Goal: Check status: Check status

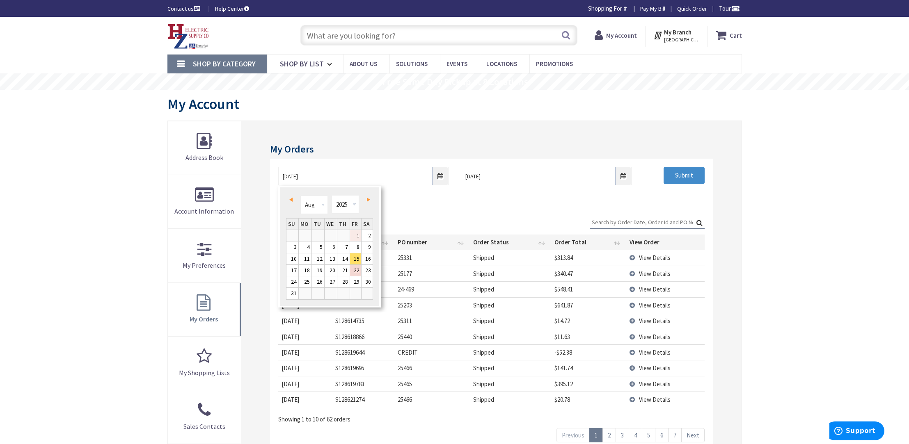
click at [357, 234] on link "1" at bounding box center [355, 235] width 11 height 11
type input "[DATE]"
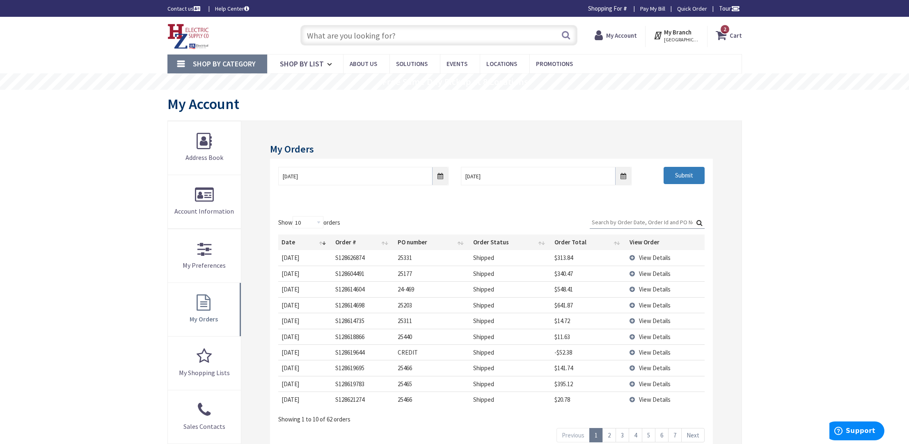
click at [686, 173] on input "Submit" at bounding box center [684, 175] width 41 height 17
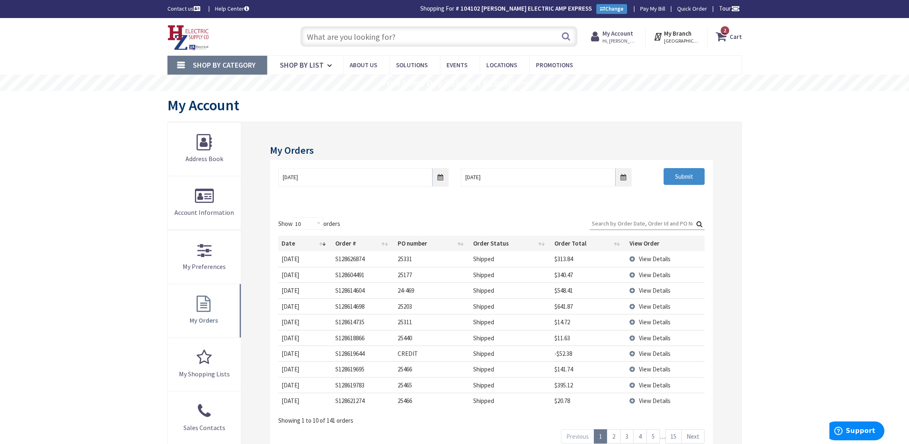
click at [655, 220] on input "Search:" at bounding box center [647, 224] width 115 height 12
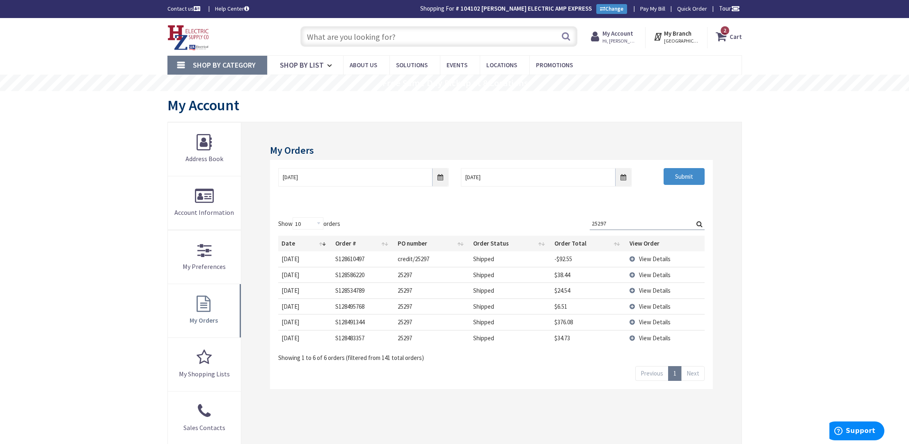
type input "25297"
click at [649, 322] on span "View Details" at bounding box center [655, 322] width 32 height 8
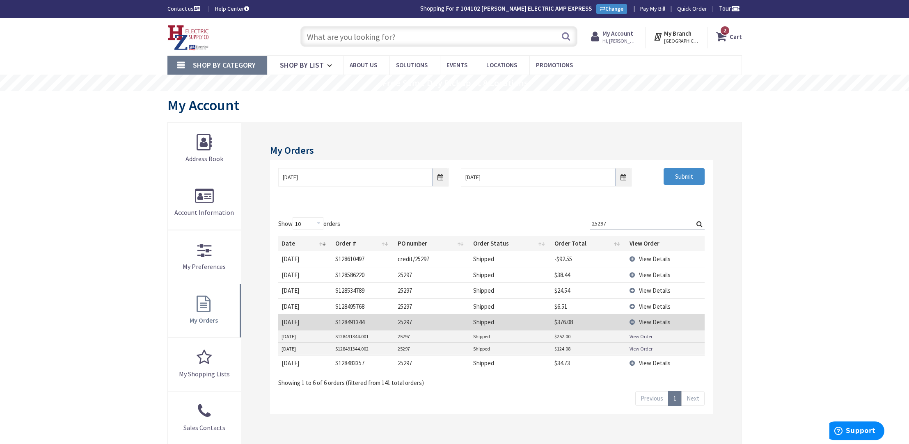
click at [643, 337] on link "View Order" at bounding box center [641, 336] width 23 height 7
click at [648, 352] on link "View Order" at bounding box center [641, 349] width 23 height 7
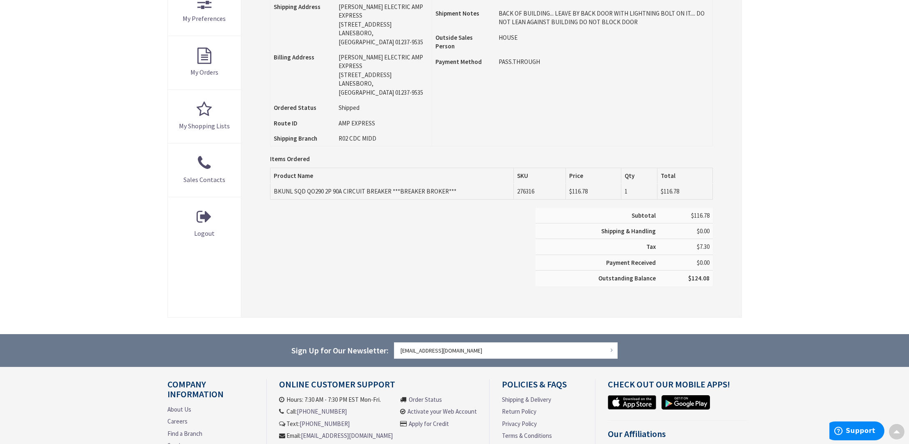
scroll to position [257, 0]
